Goal: Entertainment & Leisure: Consume media (video, audio)

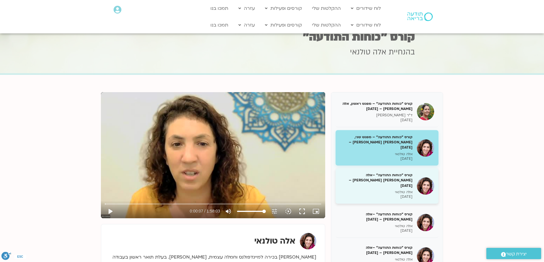
scroll to position [29, 0]
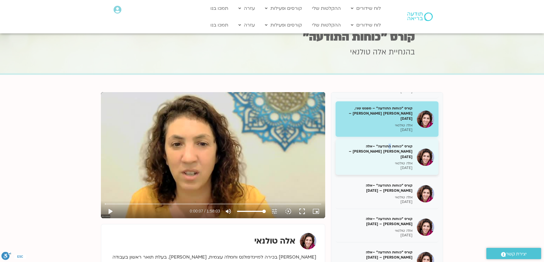
click at [391, 144] on h5 "קורס "כוחות התודעה" –אלה [PERSON_NAME] [PERSON_NAME] – [DATE]" at bounding box center [376, 152] width 73 height 16
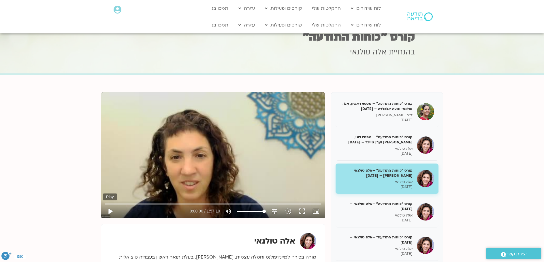
click at [109, 210] on button "play_arrow" at bounding box center [110, 212] width 14 height 14
click at [109, 214] on button "pause" at bounding box center [110, 212] width 14 height 14
click at [107, 211] on button "play_arrow" at bounding box center [110, 212] width 14 height 14
click at [112, 206] on button "pause" at bounding box center [110, 212] width 14 height 14
click at [107, 211] on button "play_arrow" at bounding box center [110, 212] width 14 height 14
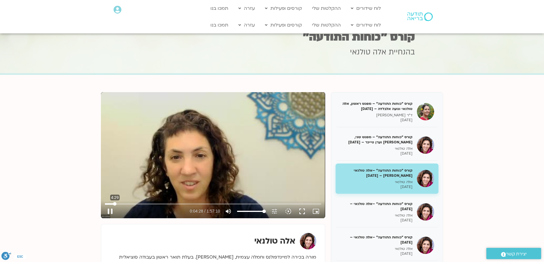
click at [115, 204] on input "Seek" at bounding box center [213, 203] width 216 height 3
click at [150, 204] on input "Seek" at bounding box center [213, 203] width 216 height 3
click at [112, 211] on button "pause" at bounding box center [110, 212] width 14 height 14
click at [112, 209] on button "play_arrow" at bounding box center [110, 212] width 14 height 14
click at [109, 213] on button "pause" at bounding box center [110, 212] width 14 height 14
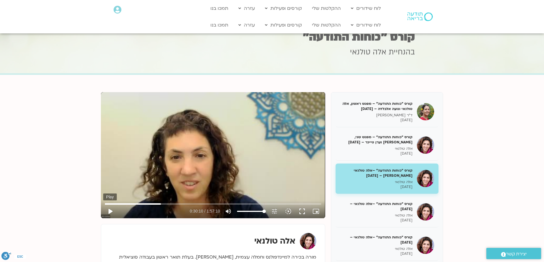
click at [111, 213] on button "play_arrow" at bounding box center [110, 212] width 14 height 14
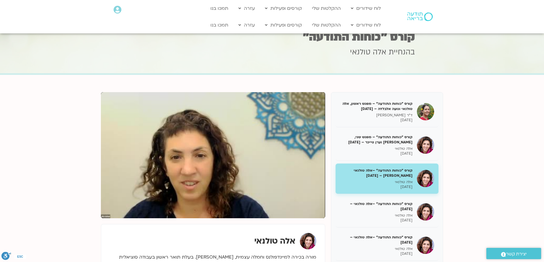
scroll to position [29, 0]
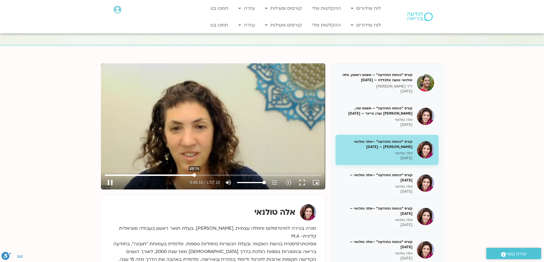
click at [194, 175] on input "Seek" at bounding box center [213, 174] width 216 height 3
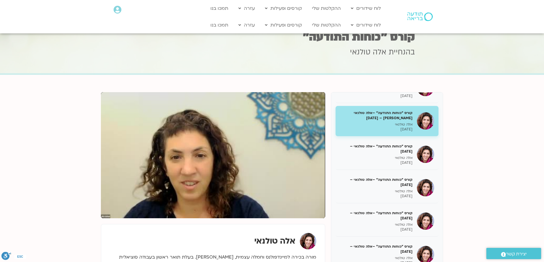
scroll to position [0, 0]
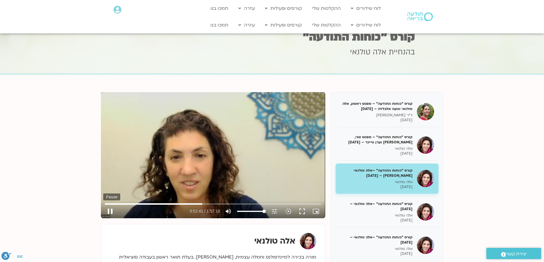
click at [110, 213] on button "pause" at bounding box center [110, 212] width 14 height 14
click at [108, 212] on button "play_arrow" at bounding box center [110, 212] width 14 height 14
click at [207, 204] on input "Seek" at bounding box center [213, 203] width 216 height 3
click at [211, 204] on input "Seek" at bounding box center [213, 203] width 216 height 3
click at [214, 203] on input "Seek" at bounding box center [213, 203] width 216 height 3
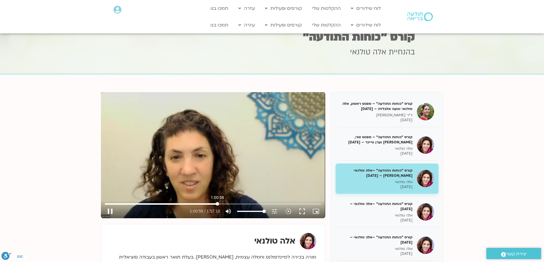
click at [217, 204] on input "Seek" at bounding box center [213, 203] width 216 height 3
click at [220, 203] on input "Seek" at bounding box center [213, 203] width 216 height 3
click at [223, 203] on input "Seek" at bounding box center [213, 203] width 216 height 3
click at [226, 203] on input "Seek" at bounding box center [213, 203] width 216 height 3
click at [229, 203] on input "Seek" at bounding box center [213, 203] width 216 height 3
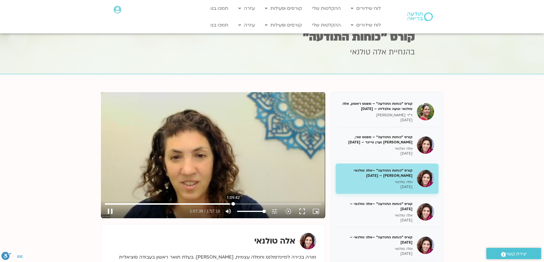
click at [233, 203] on input "Seek" at bounding box center [213, 203] width 216 height 3
click at [237, 202] on input "Seek" at bounding box center [213, 203] width 216 height 3
click at [243, 203] on input "Seek" at bounding box center [213, 203] width 216 height 3
click at [266, 204] on input "Seek" at bounding box center [213, 203] width 216 height 3
click at [109, 211] on button "pause" at bounding box center [110, 212] width 14 height 14
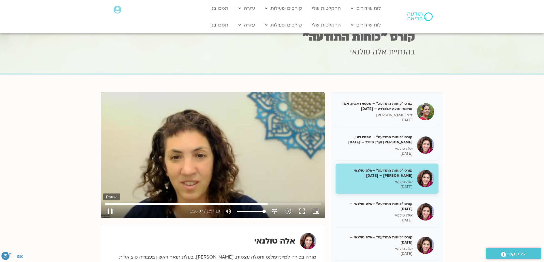
type input "5287.712056"
